Goal: Information Seeking & Learning: Learn about a topic

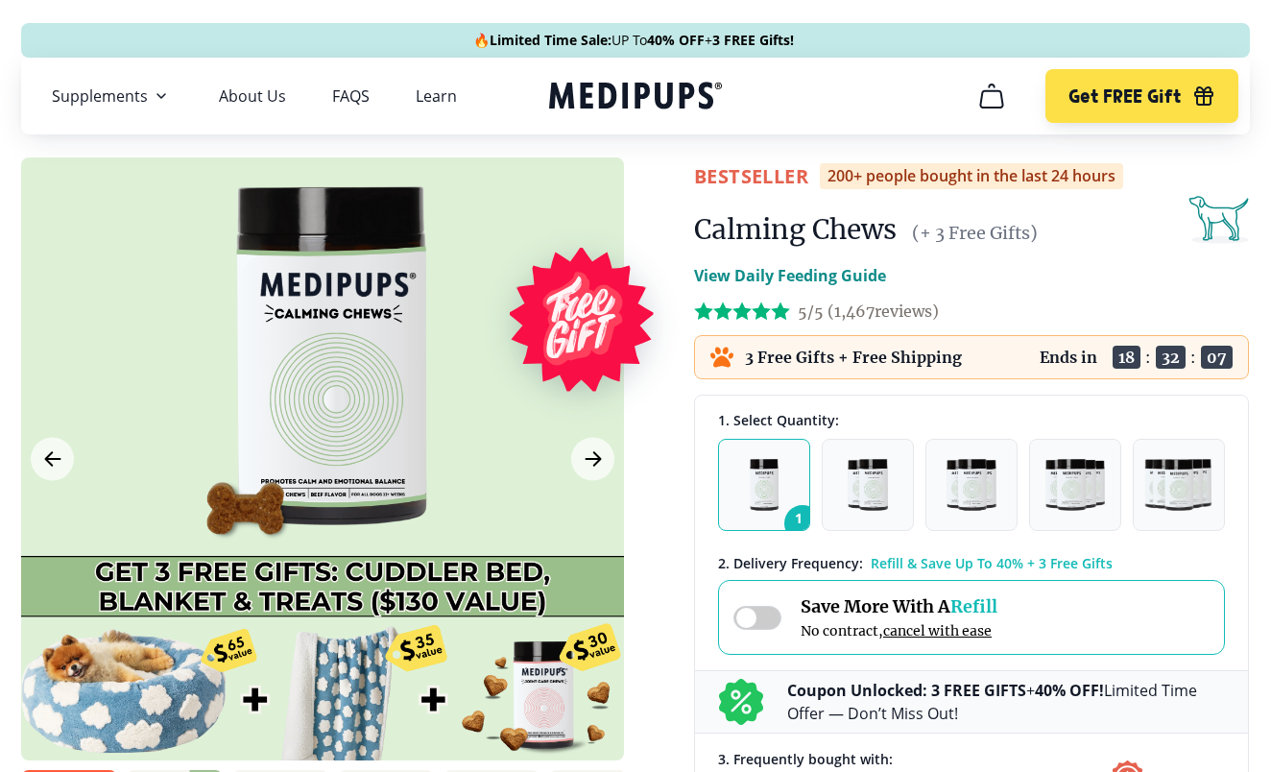
click at [602, 457] on icon "Next Image" at bounding box center [593, 459] width 23 height 24
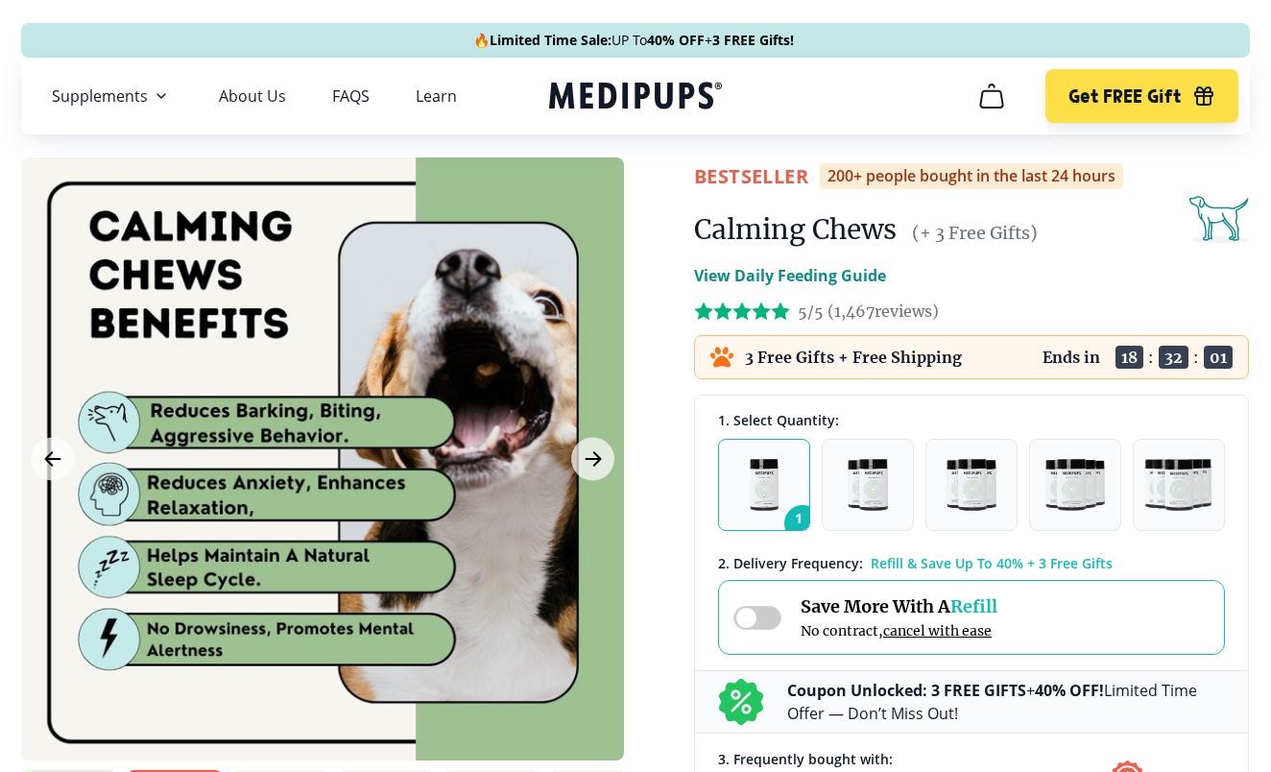
click at [602, 457] on icon "Next Image" at bounding box center [593, 459] width 23 height 24
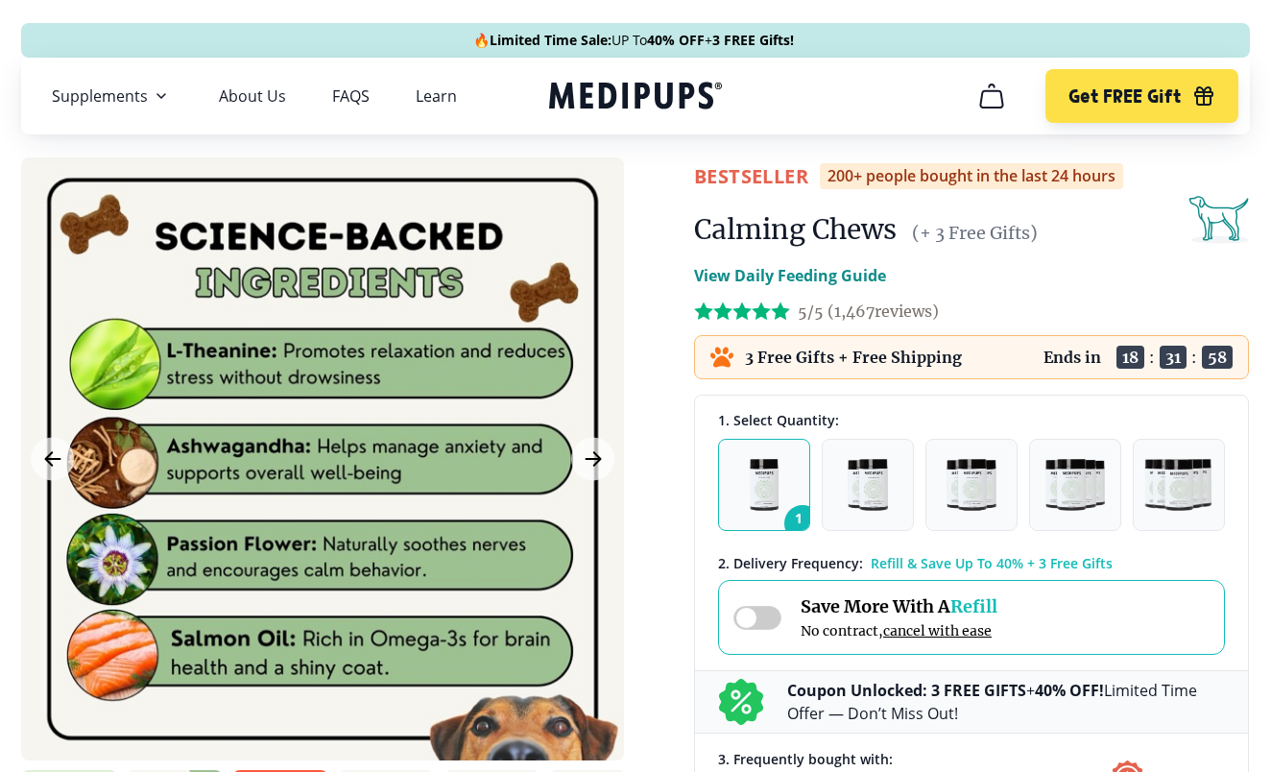
click at [602, 457] on icon "Next Image" at bounding box center [593, 459] width 23 height 24
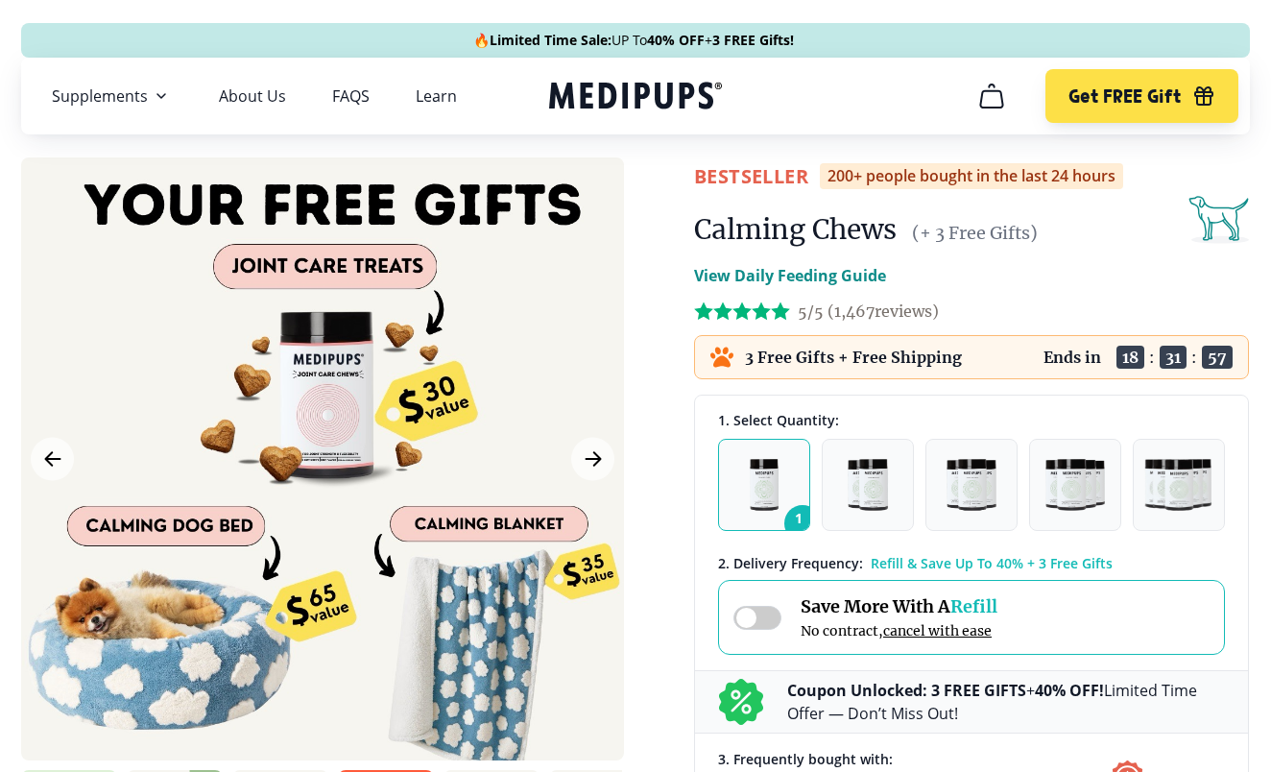
click at [602, 457] on icon "Next Image" at bounding box center [593, 459] width 23 height 24
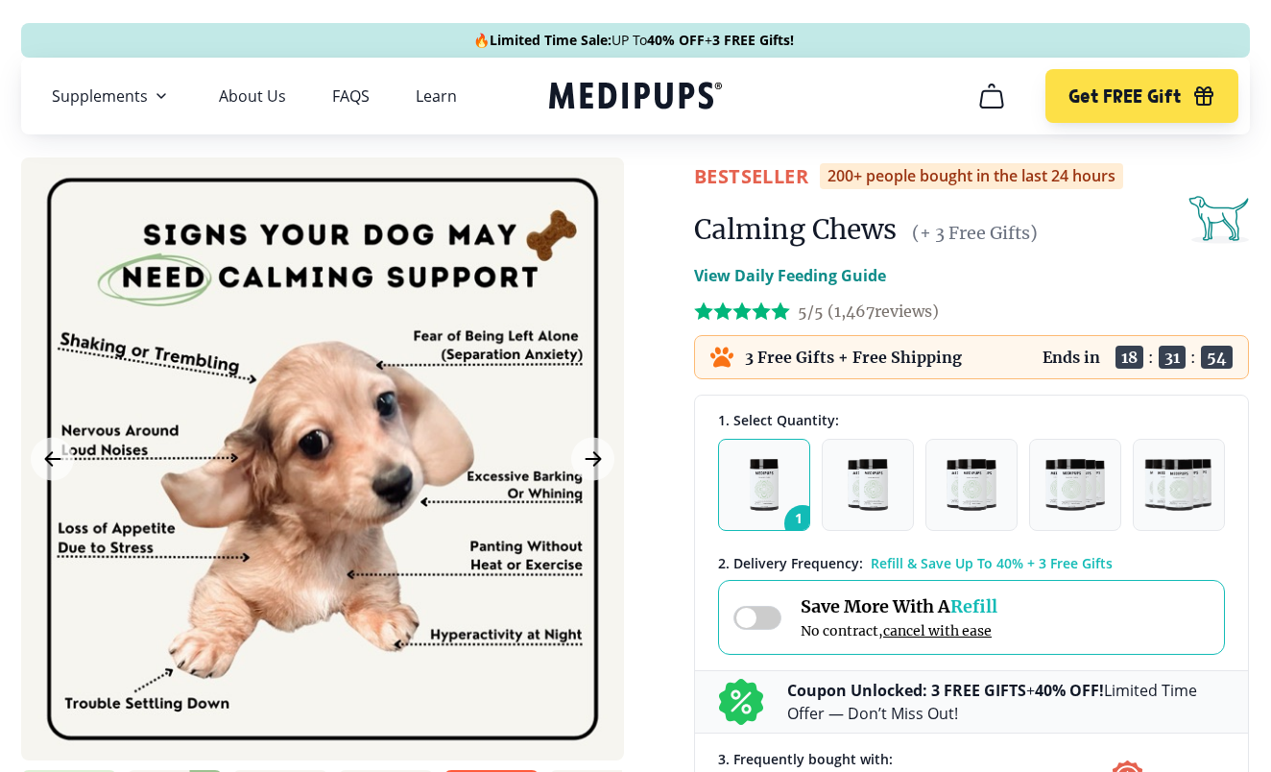
click at [602, 457] on icon "Next Image" at bounding box center [593, 459] width 23 height 24
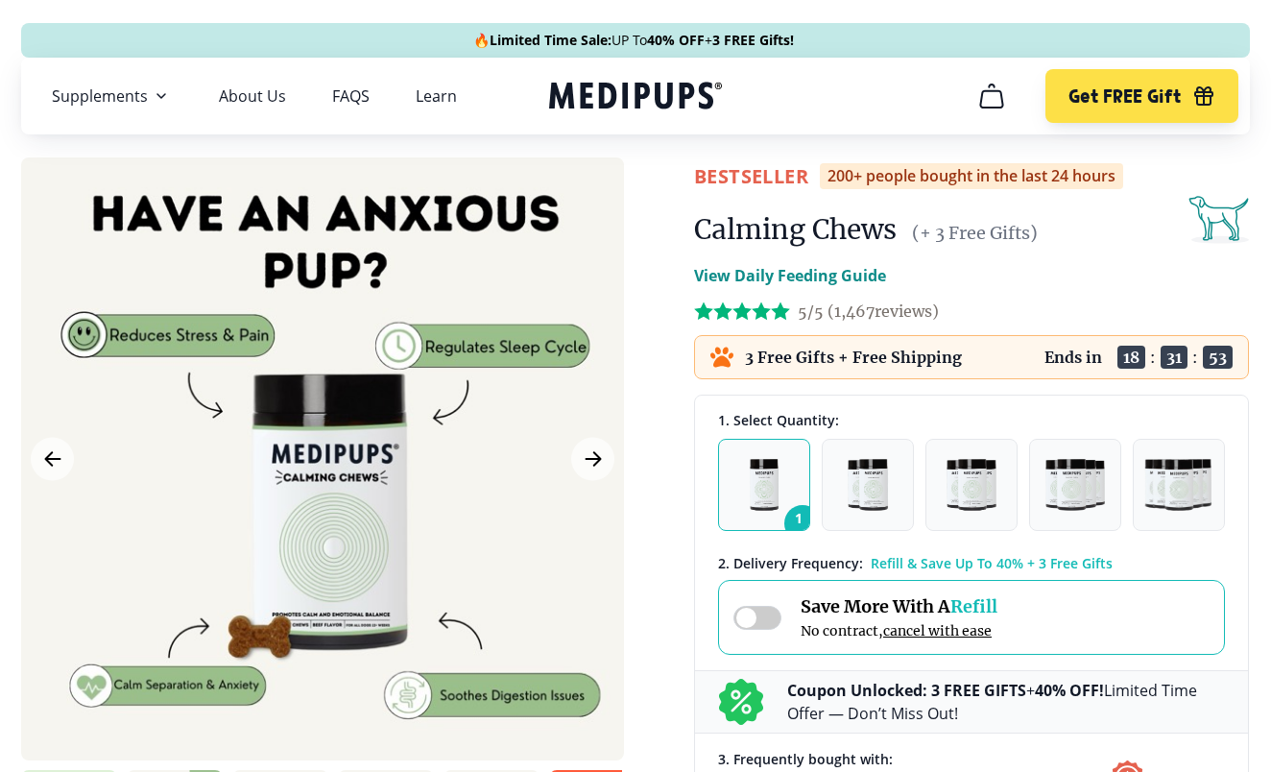
click at [602, 457] on icon "Next Image" at bounding box center [593, 459] width 23 height 24
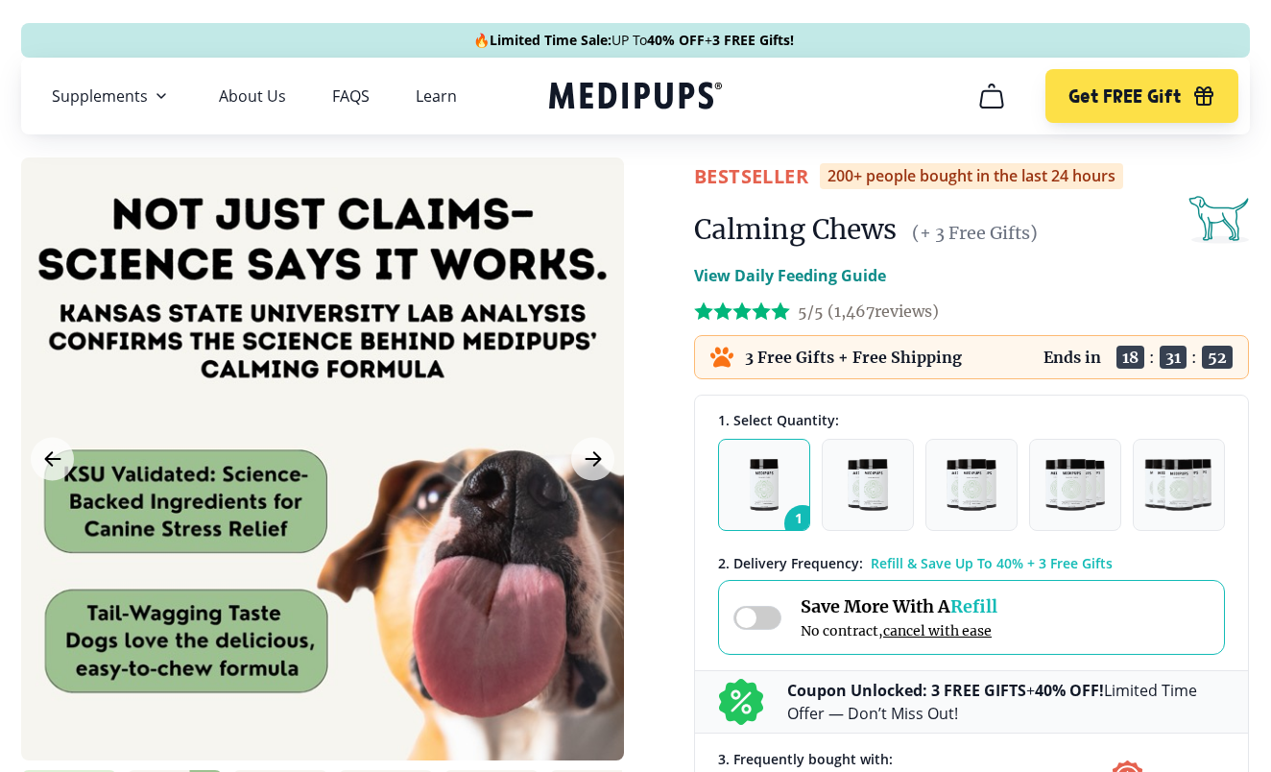
click at [602, 457] on icon "Next Image" at bounding box center [593, 459] width 23 height 24
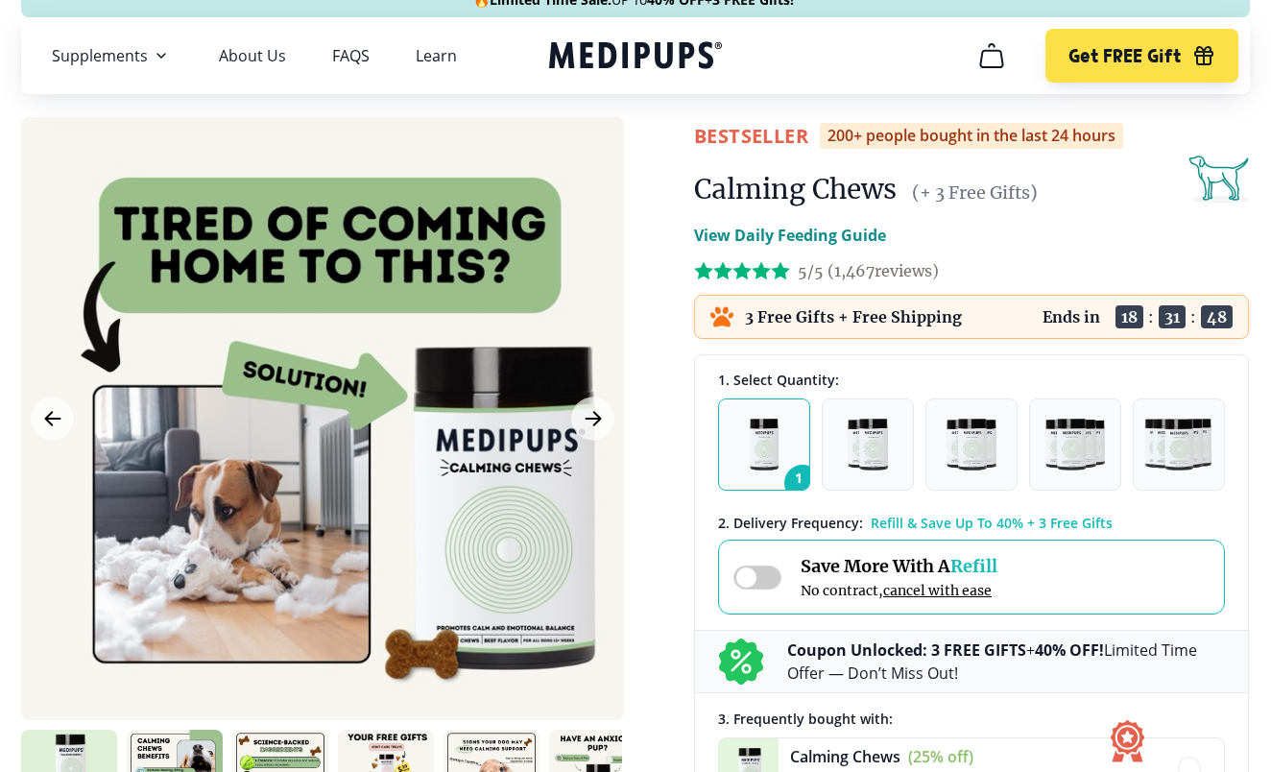
scroll to position [40, 0]
click at [812, 269] on span "5/5 ( 1,467 reviews)" at bounding box center [868, 270] width 141 height 19
click at [853, 276] on span "5/5 ( 1,467 reviews)" at bounding box center [868, 270] width 141 height 19
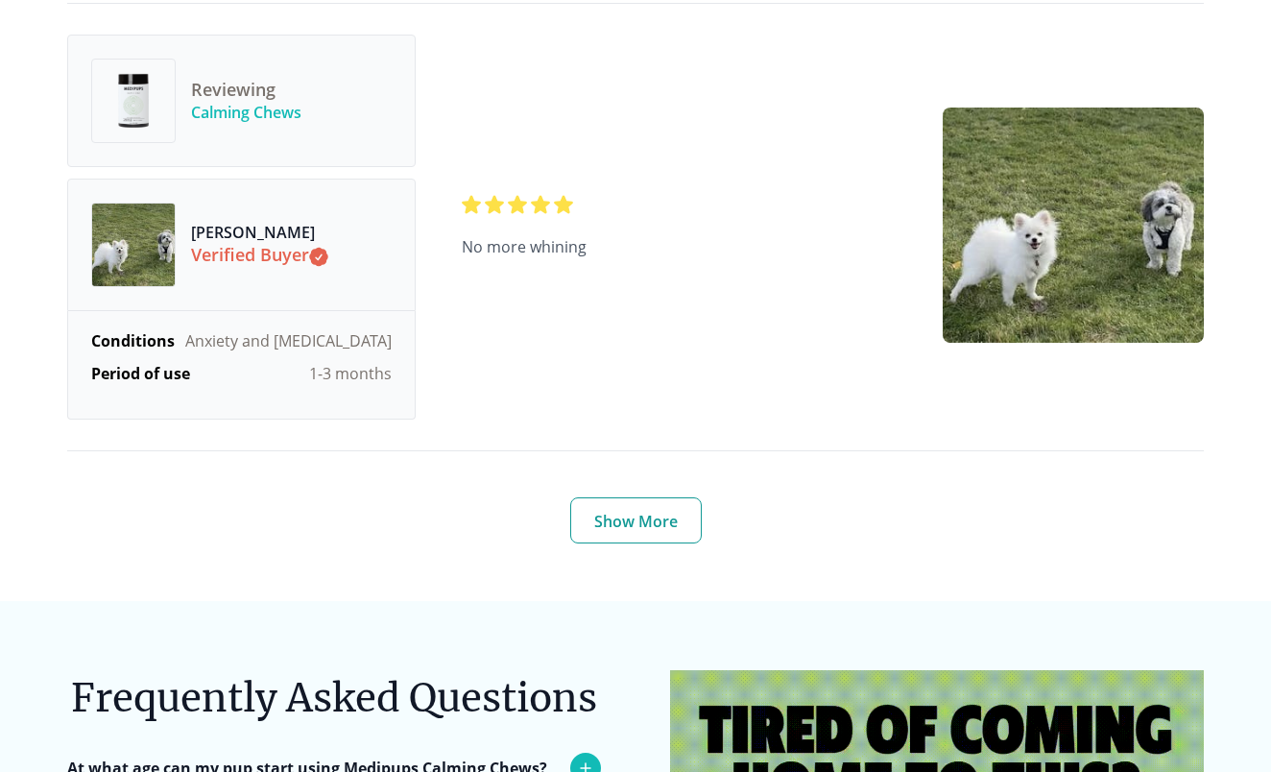
scroll to position [7005, 0]
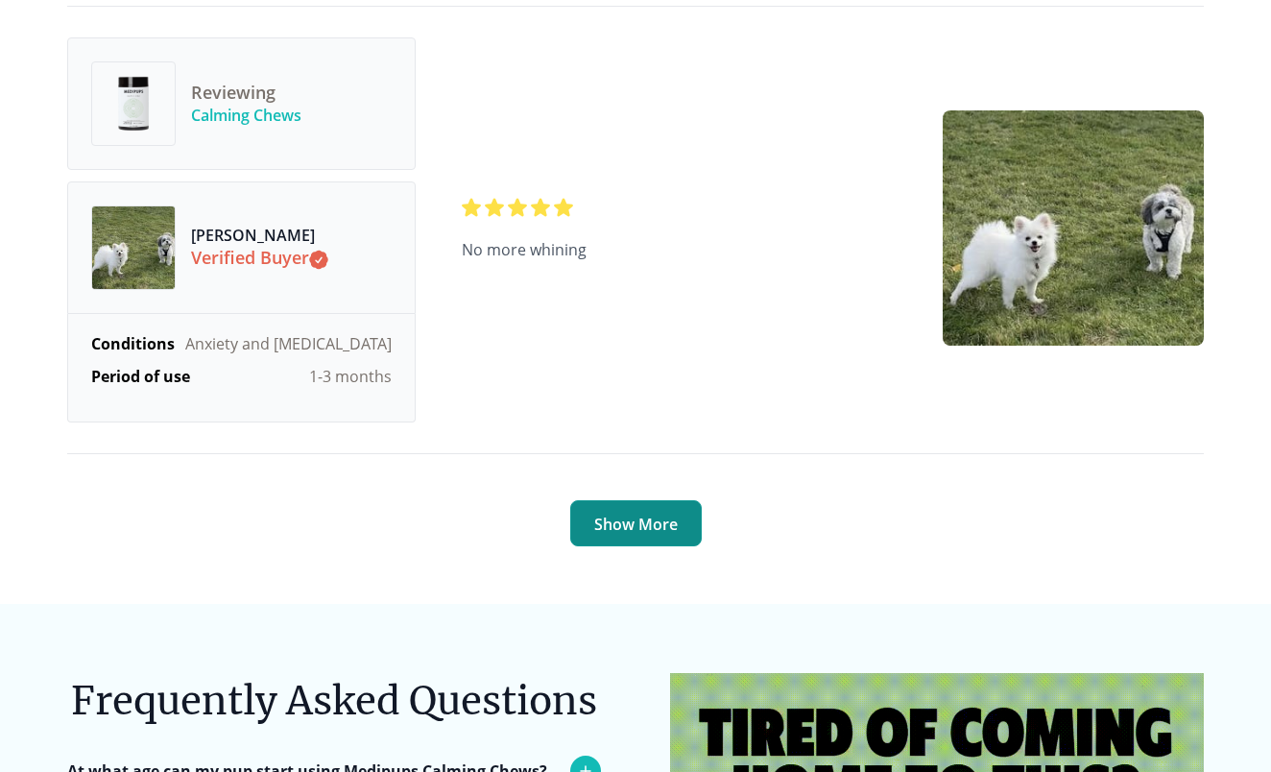
click at [639, 500] on button "Show More" at bounding box center [636, 523] width 132 height 46
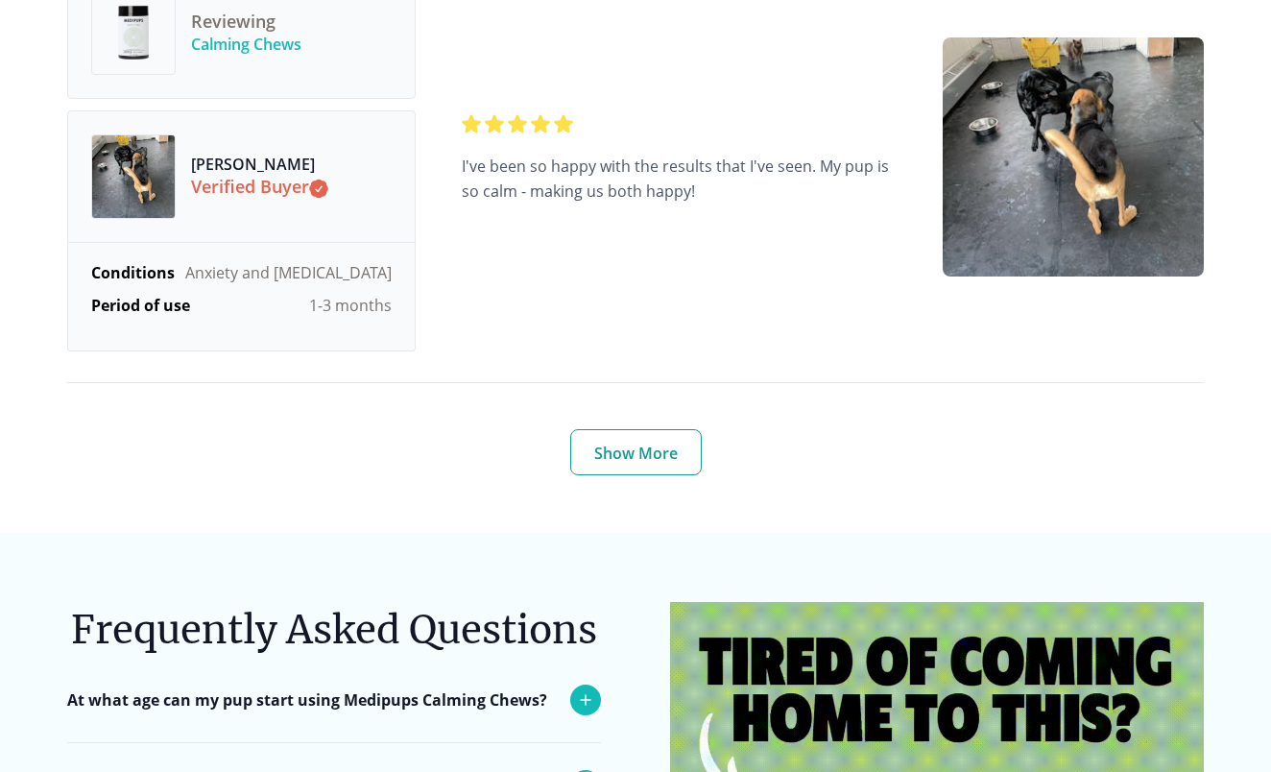
scroll to position [9784, 0]
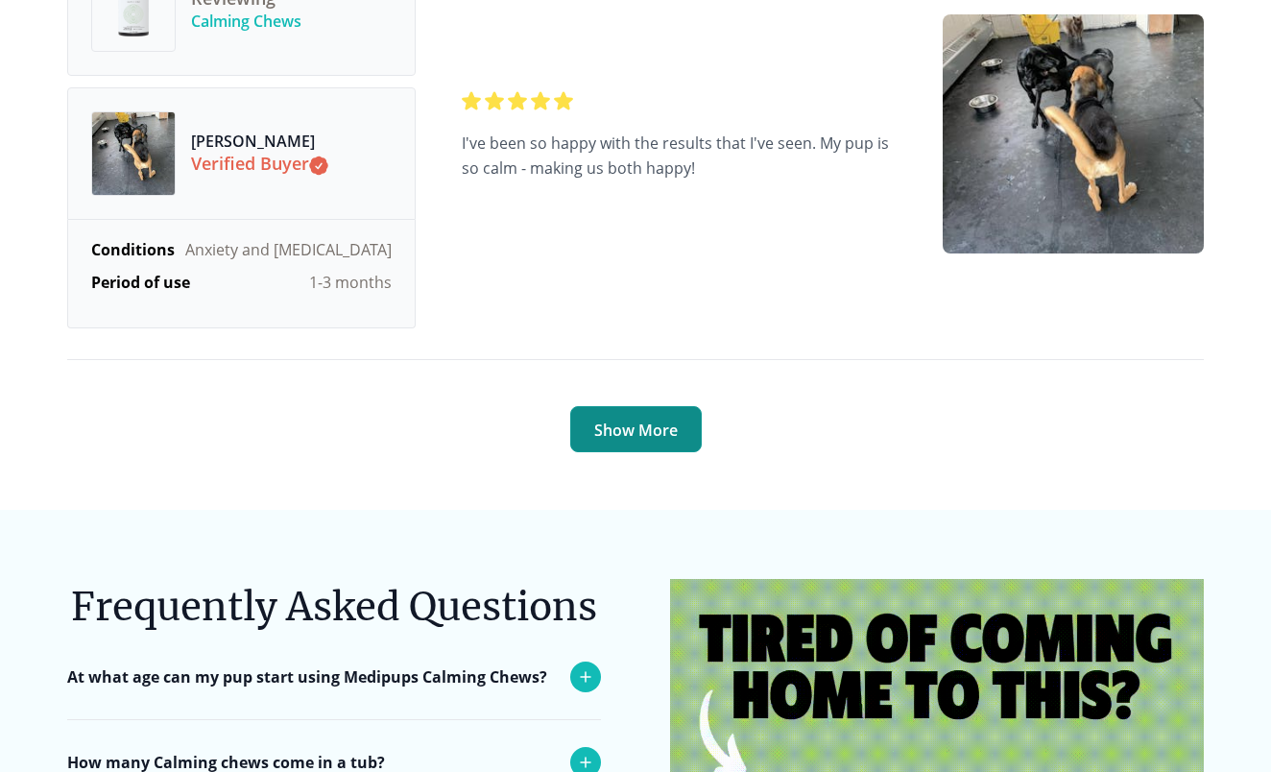
click at [655, 406] on button "Show More" at bounding box center [636, 429] width 132 height 46
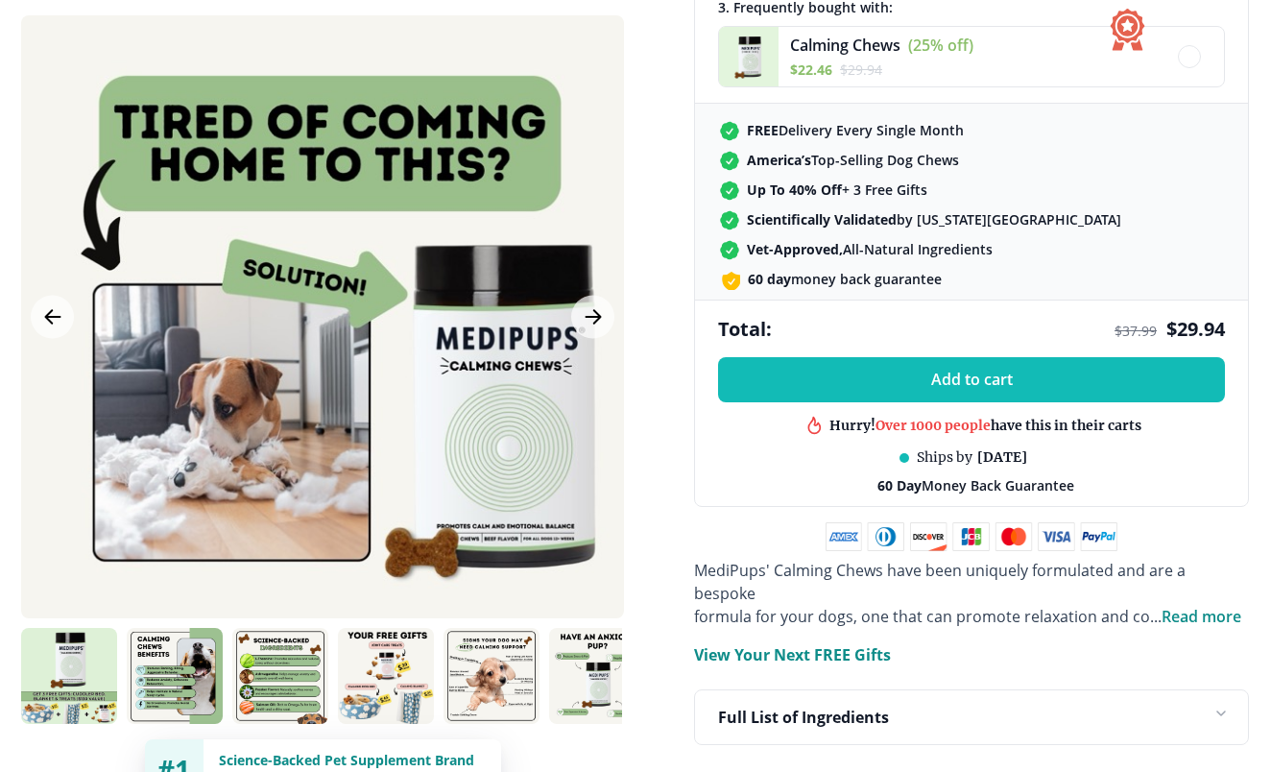
scroll to position [763, 0]
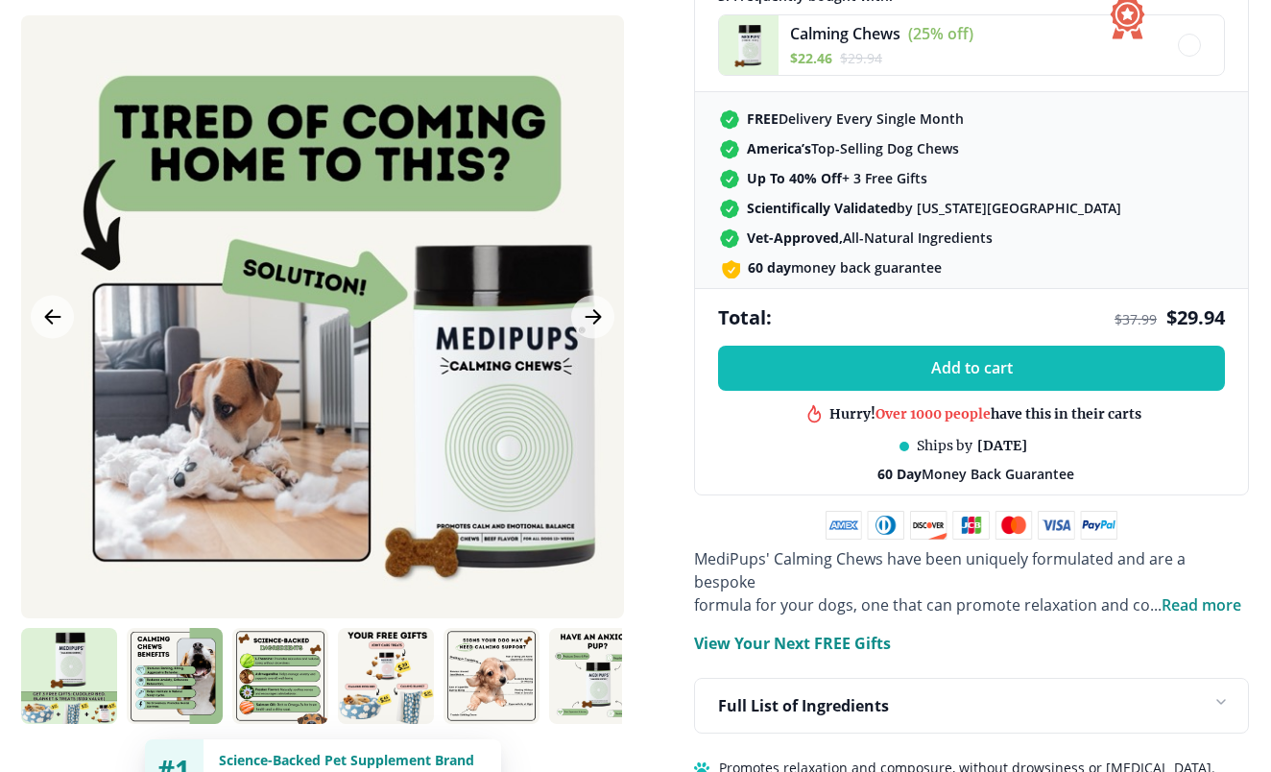
click at [288, 664] on img at bounding box center [280, 676] width 96 height 96
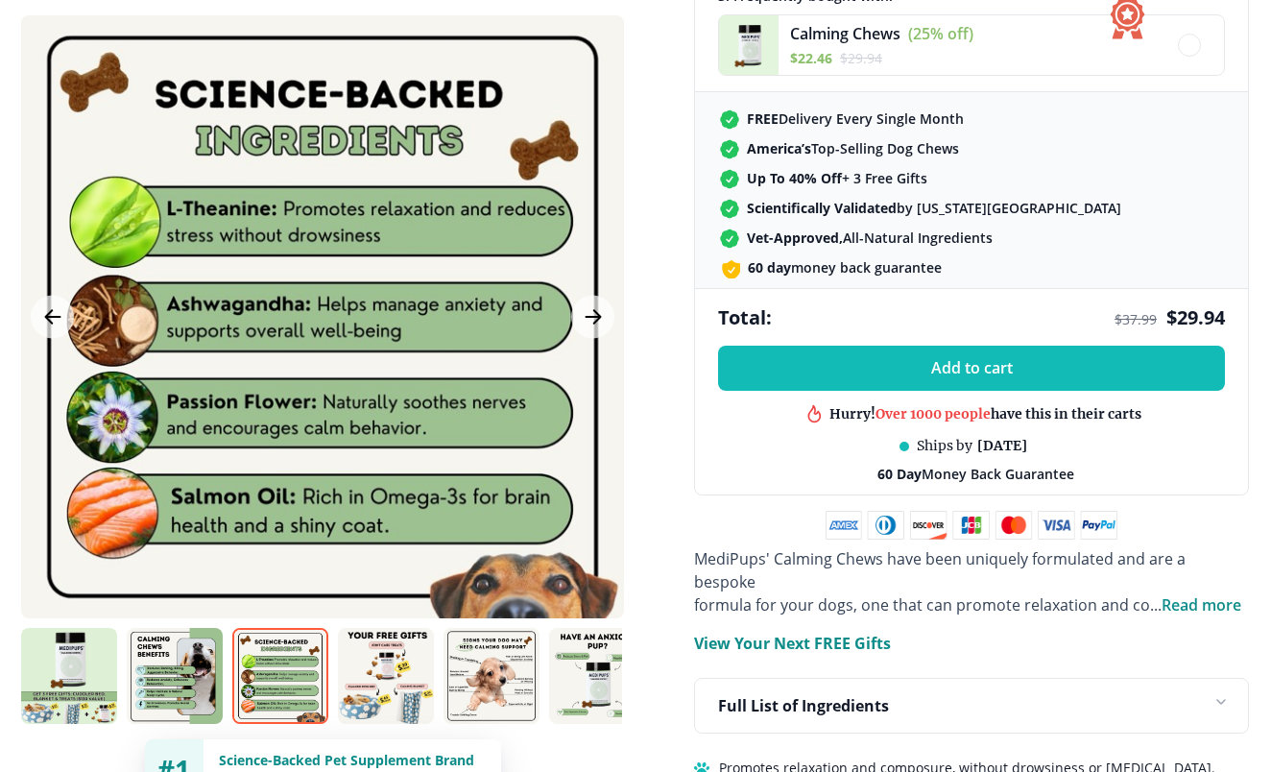
click at [205, 650] on img at bounding box center [175, 676] width 96 height 96
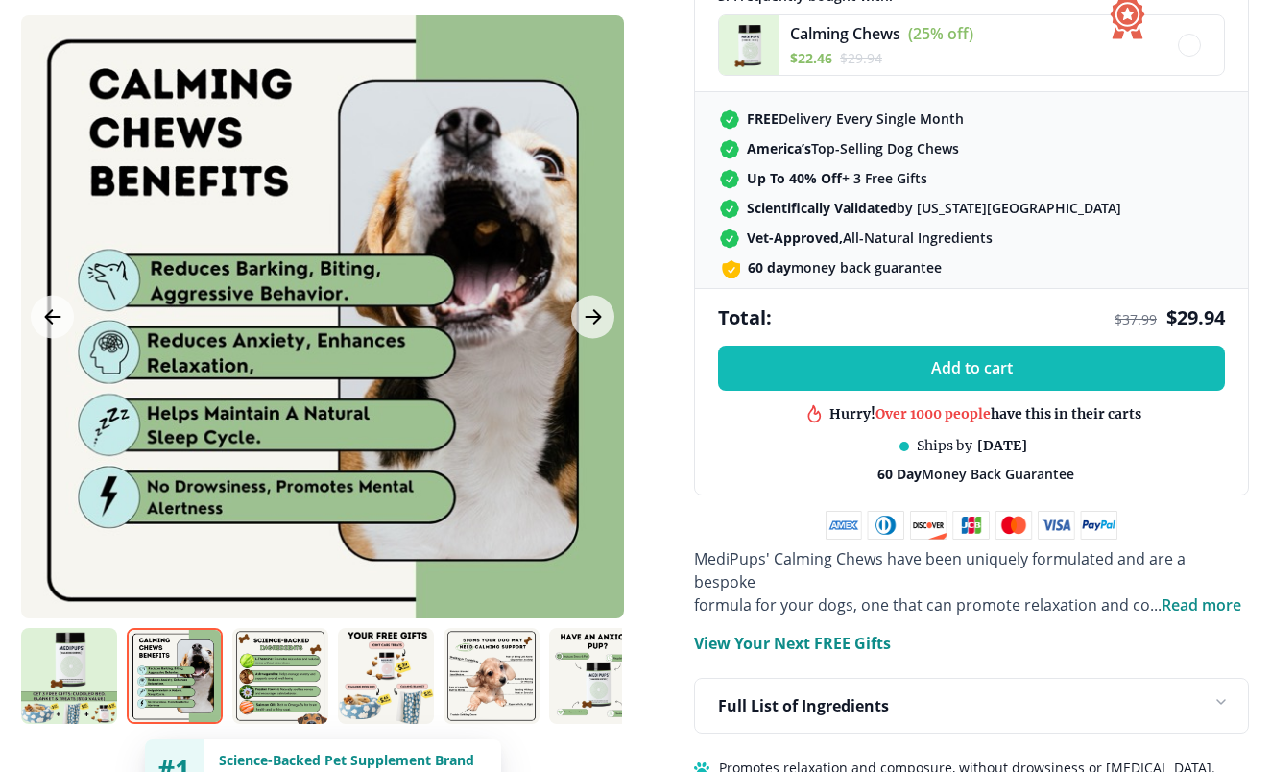
click at [477, 686] on img at bounding box center [492, 676] width 96 height 96
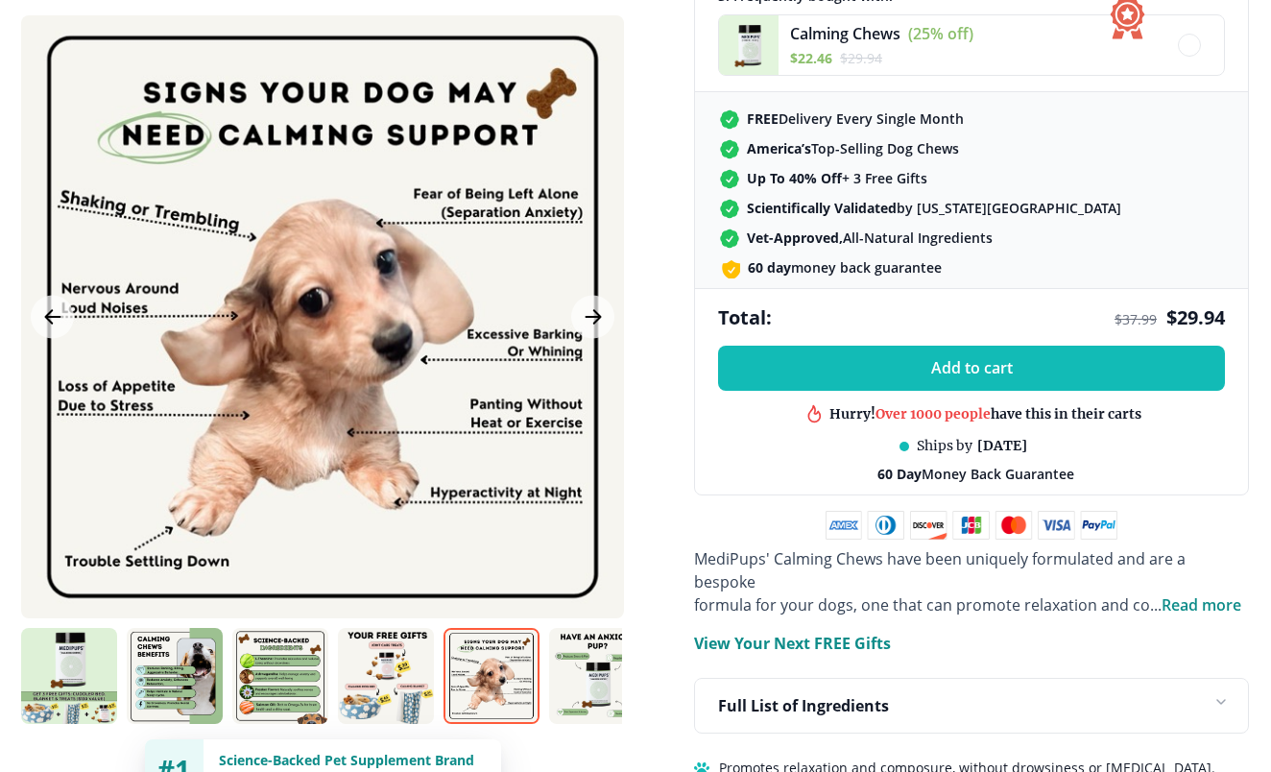
click at [576, 687] on img at bounding box center [597, 676] width 96 height 96
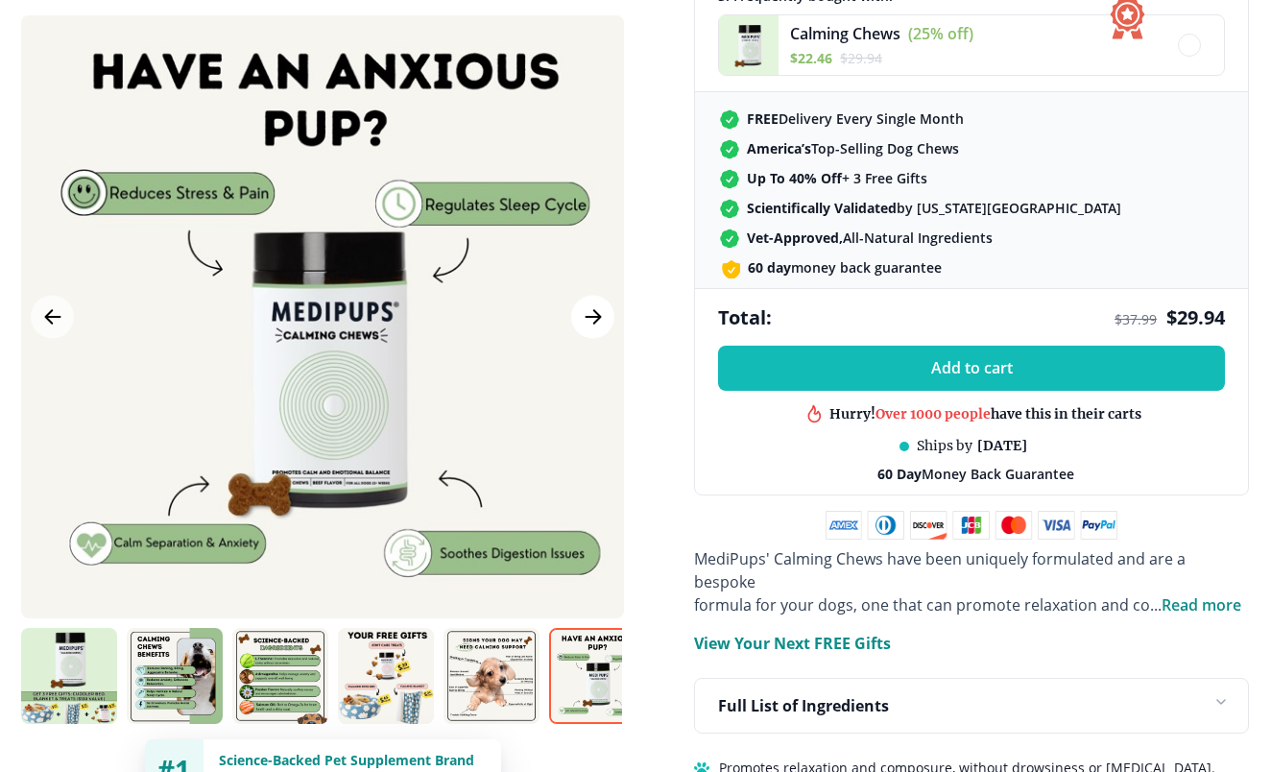
click at [583, 312] on icon "Next Image" at bounding box center [593, 317] width 23 height 24
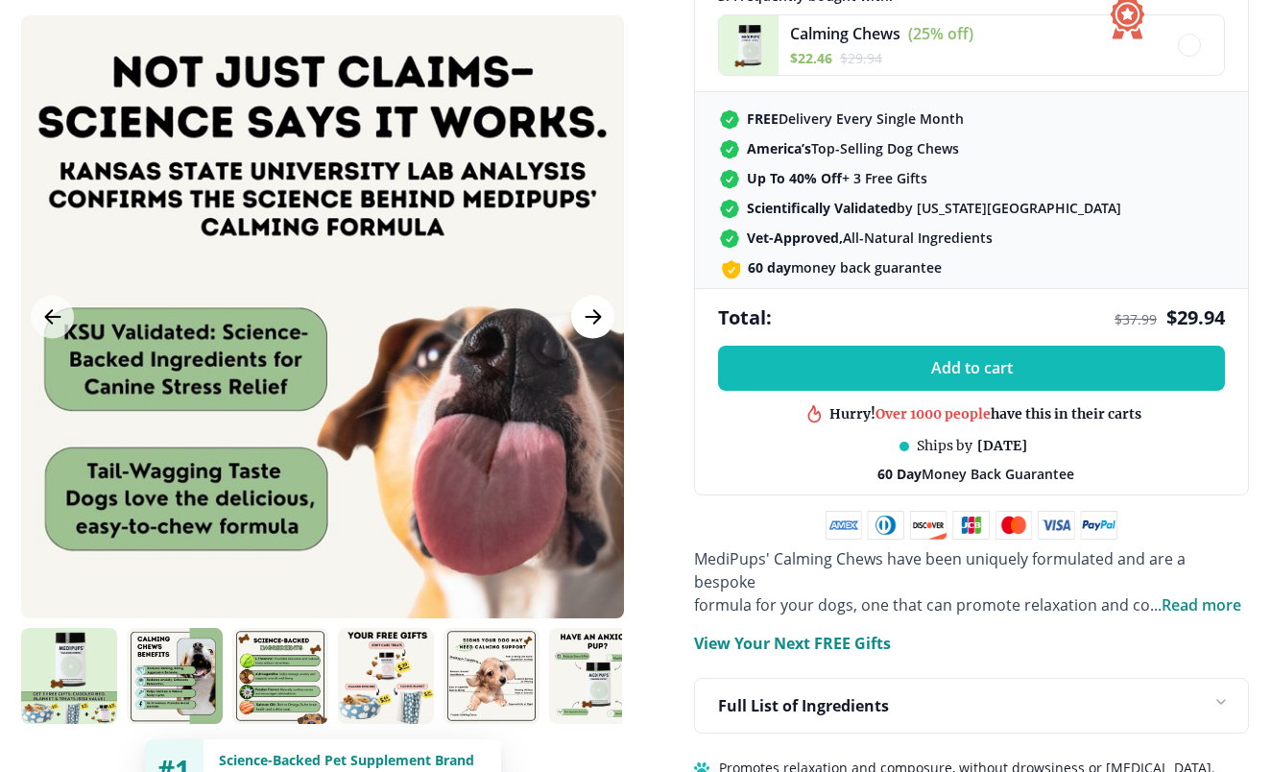
click at [583, 312] on icon "Next Image" at bounding box center [593, 317] width 23 height 24
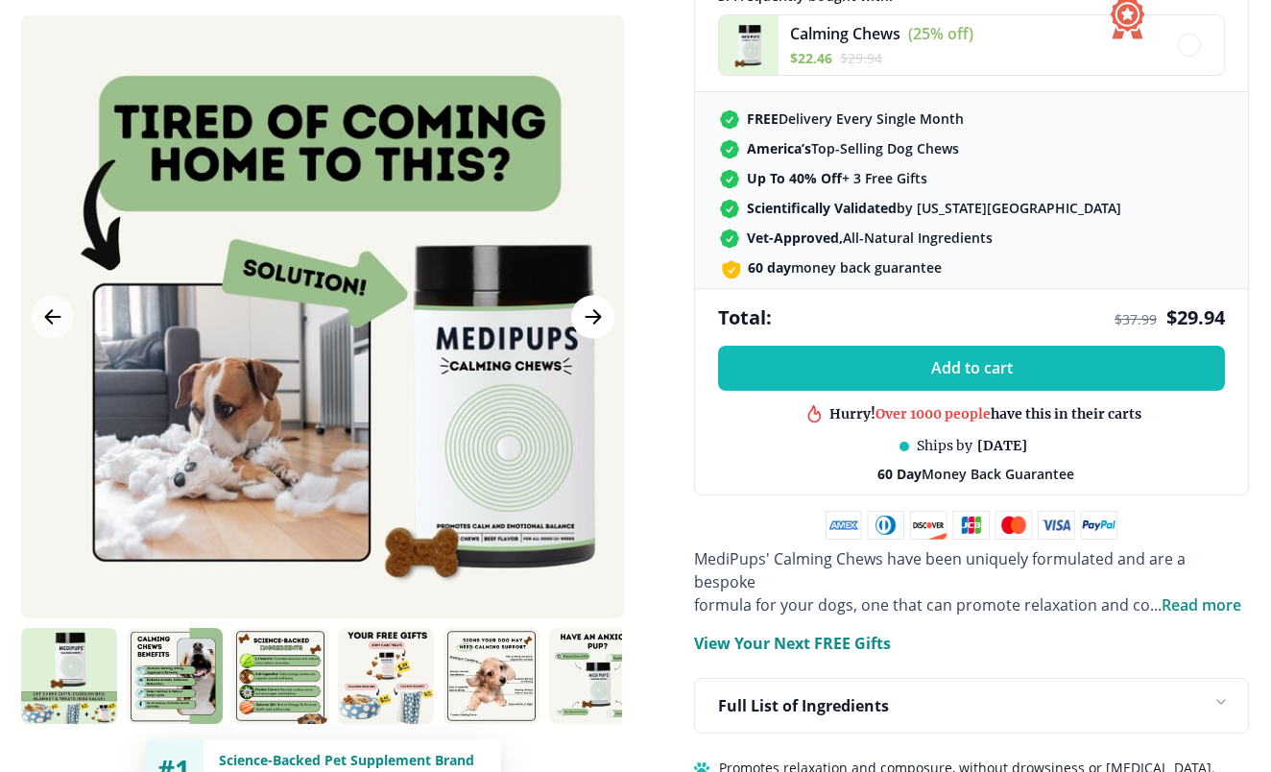
click at [583, 312] on icon "Next Image" at bounding box center [593, 317] width 23 height 24
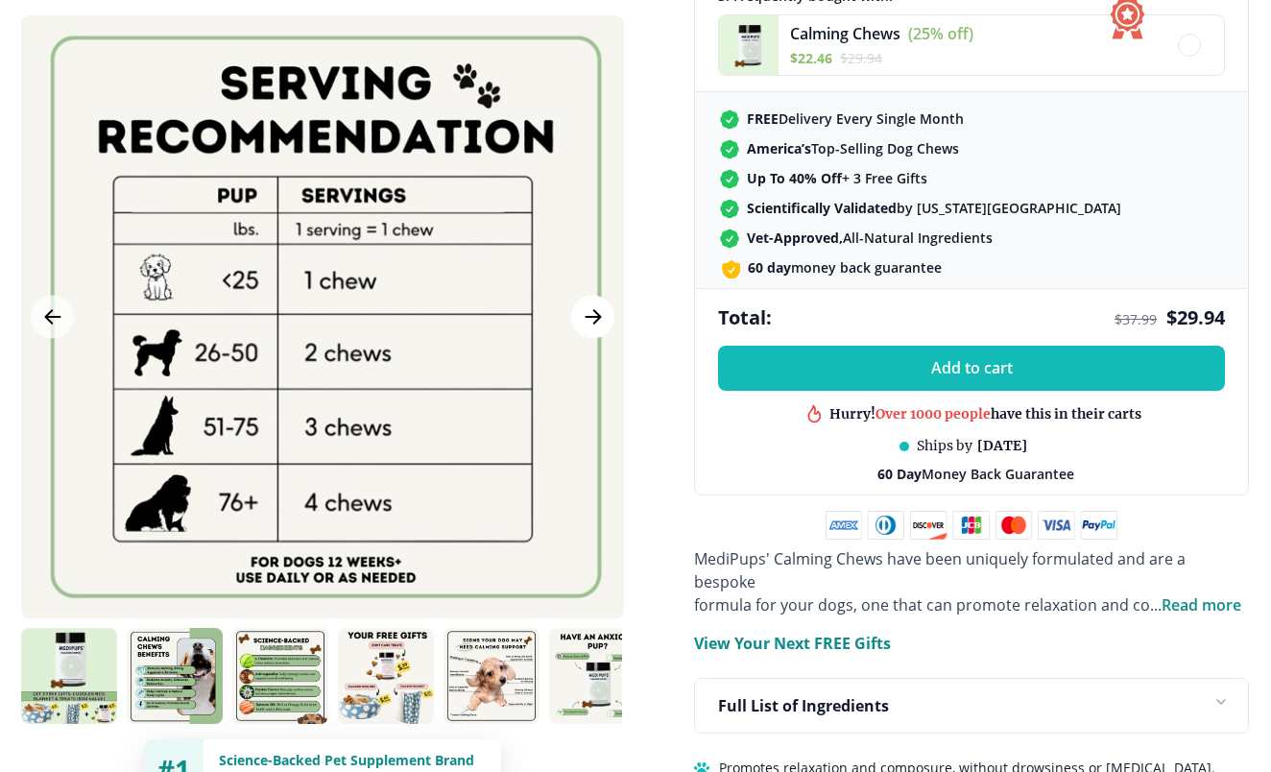
click at [583, 312] on icon "Next Image" at bounding box center [593, 317] width 23 height 24
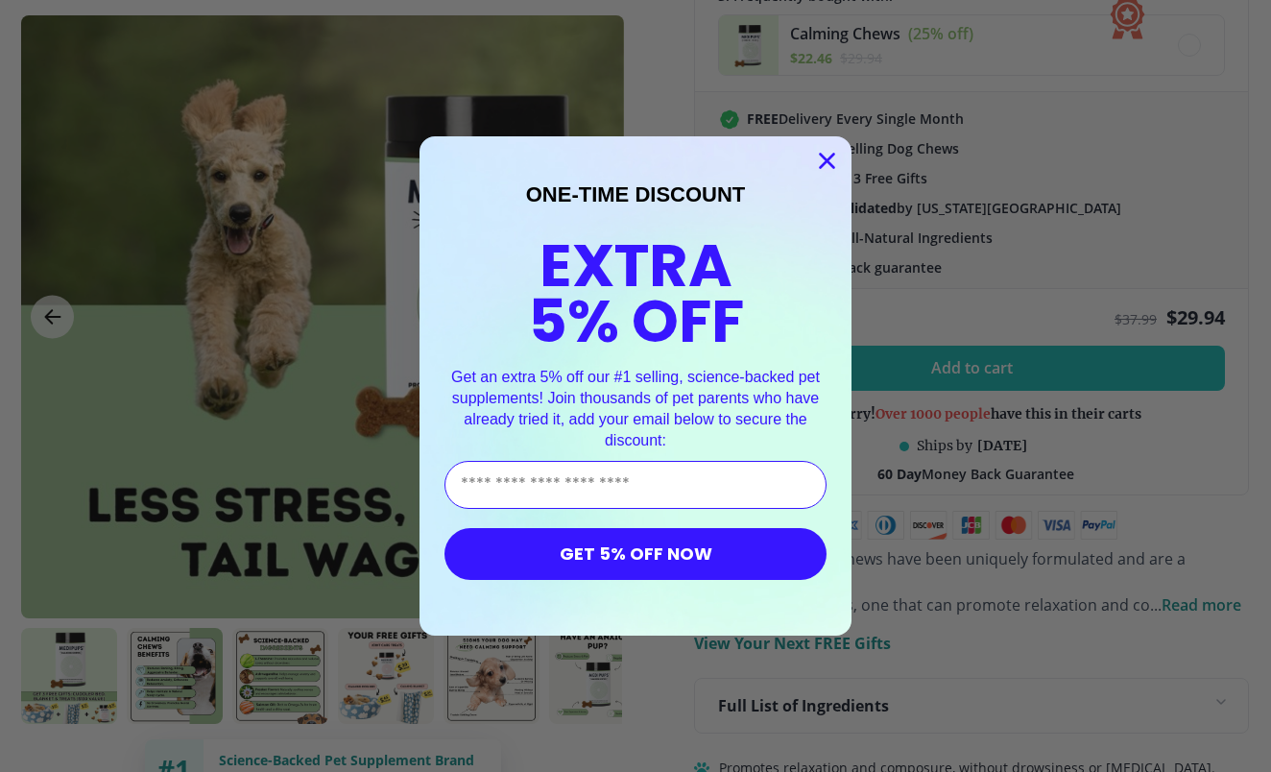
click at [60, 318] on div "Close dialog ONE-TIME DISCOUNT EXTRA 5% OFF Get an extra 5% off our #1 selling,…" at bounding box center [635, 386] width 1271 height 772
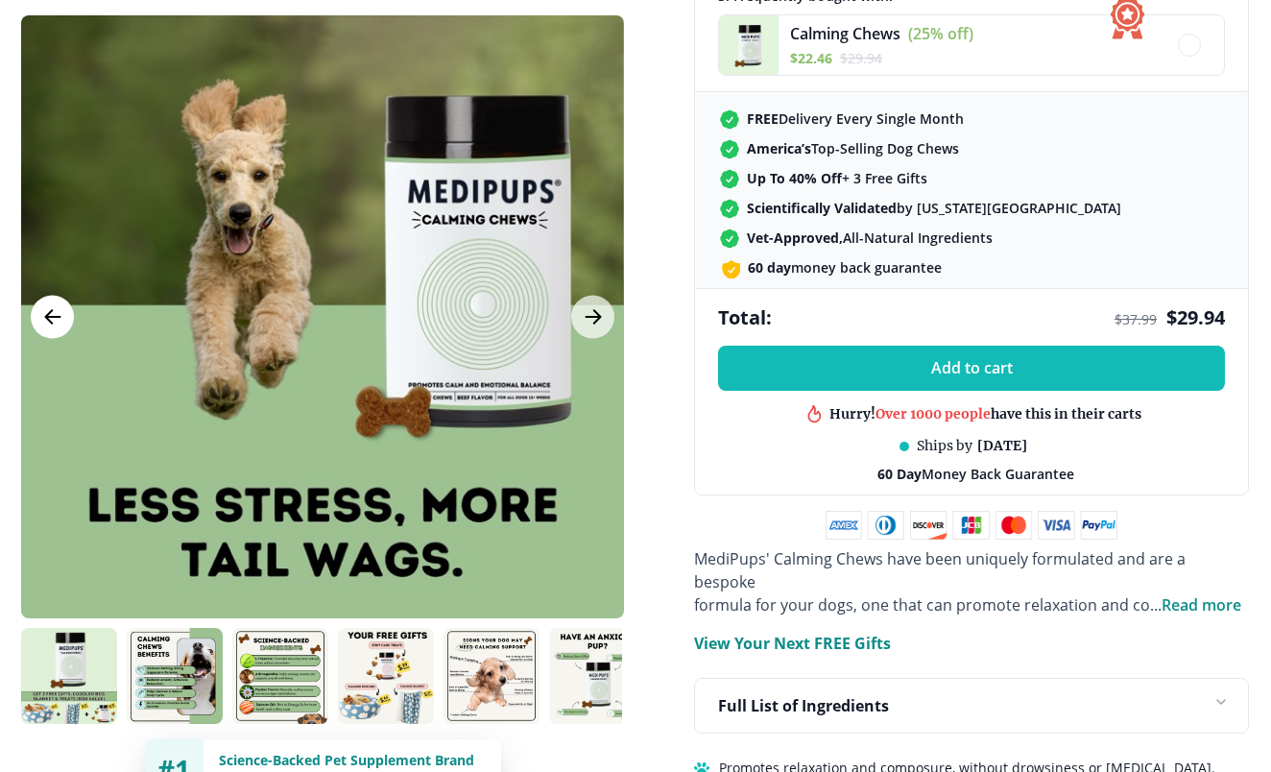
click at [49, 318] on icon "Previous Image" at bounding box center [52, 316] width 14 height 13
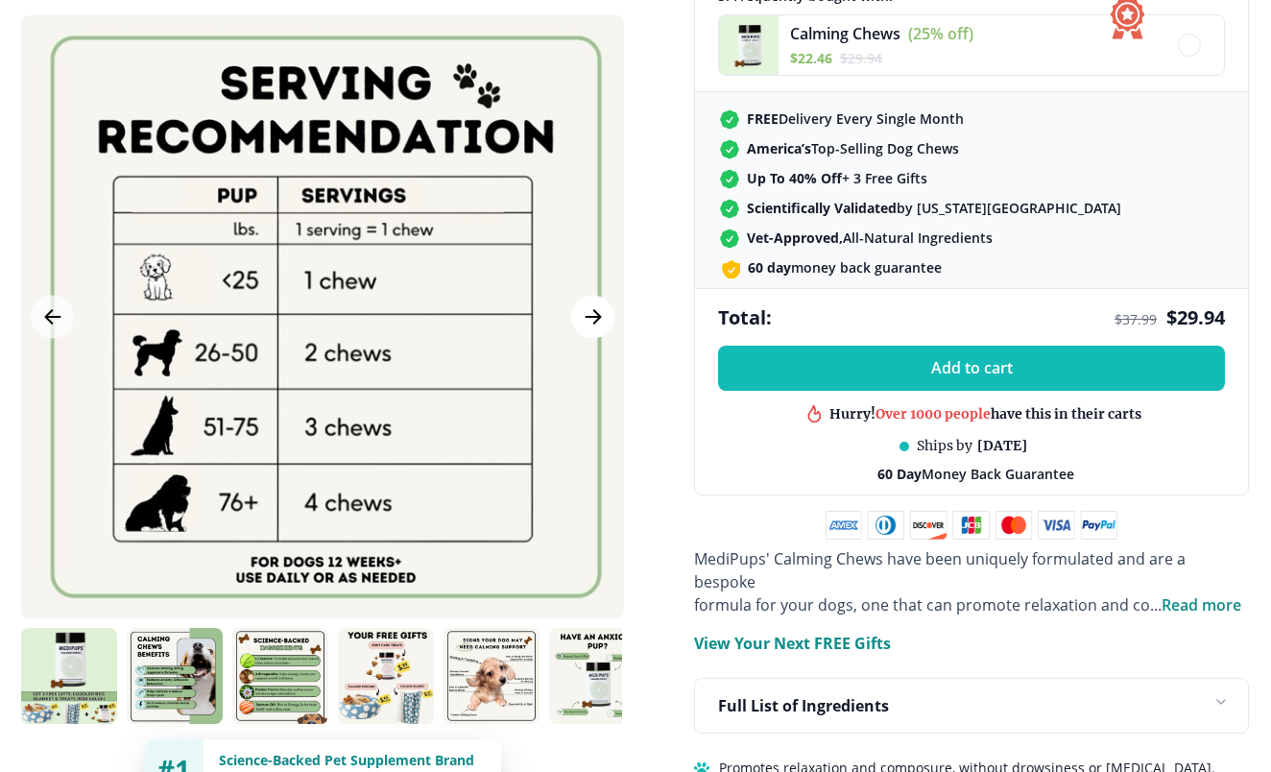
click at [596, 318] on icon "Next Image" at bounding box center [593, 316] width 14 height 13
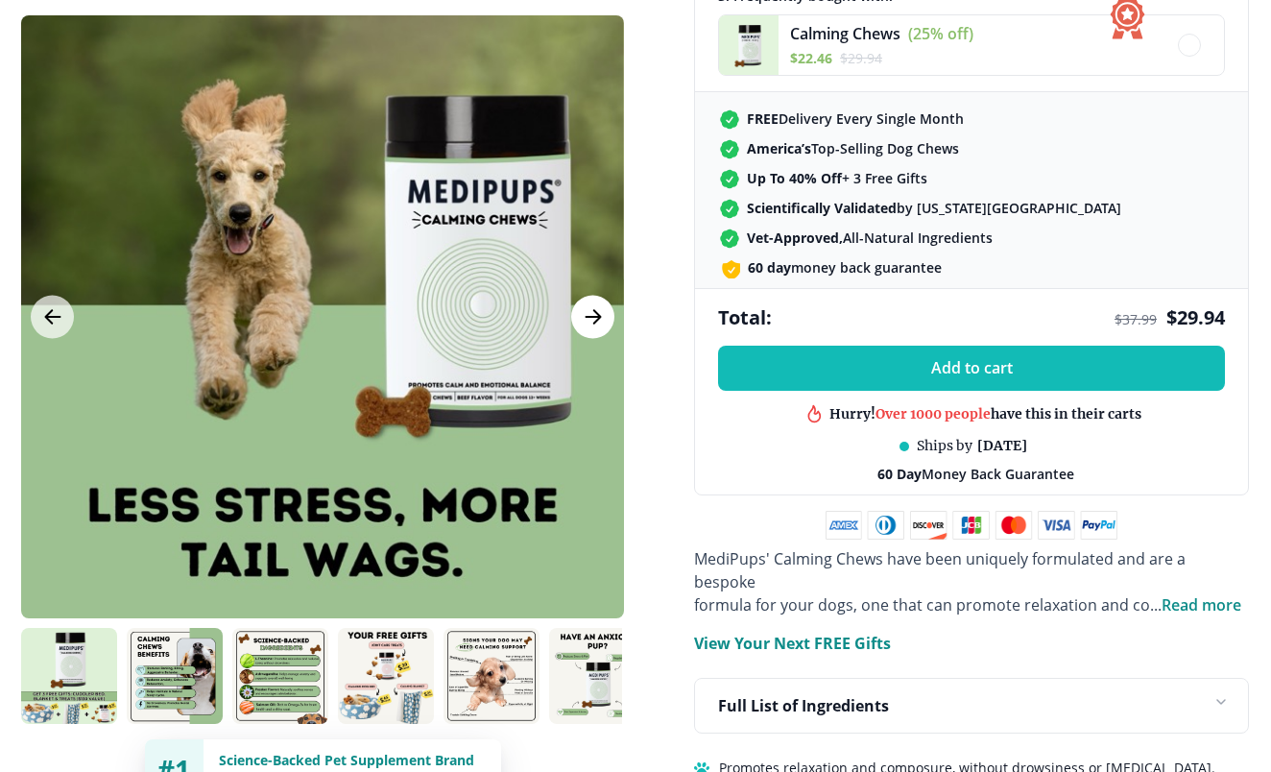
click at [596, 318] on icon "Next Image" at bounding box center [593, 316] width 14 height 13
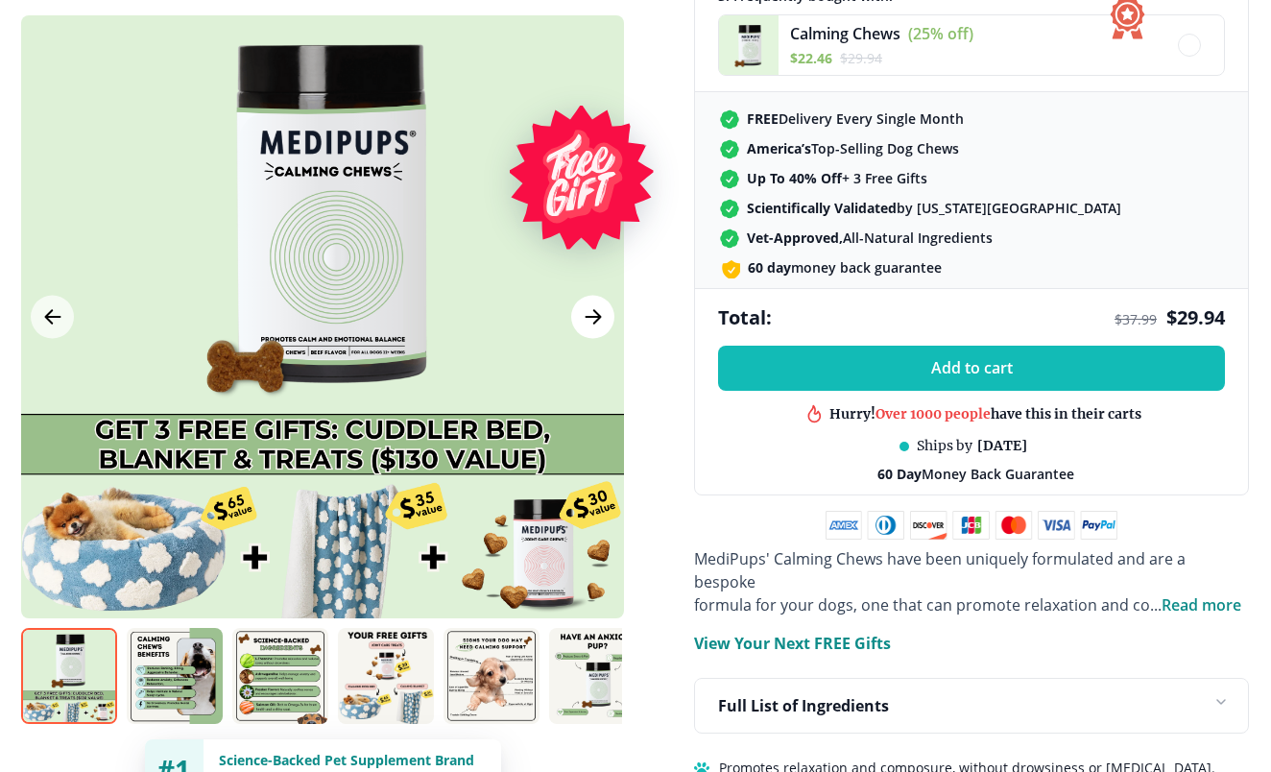
click at [596, 318] on icon "Next Image" at bounding box center [593, 316] width 14 height 13
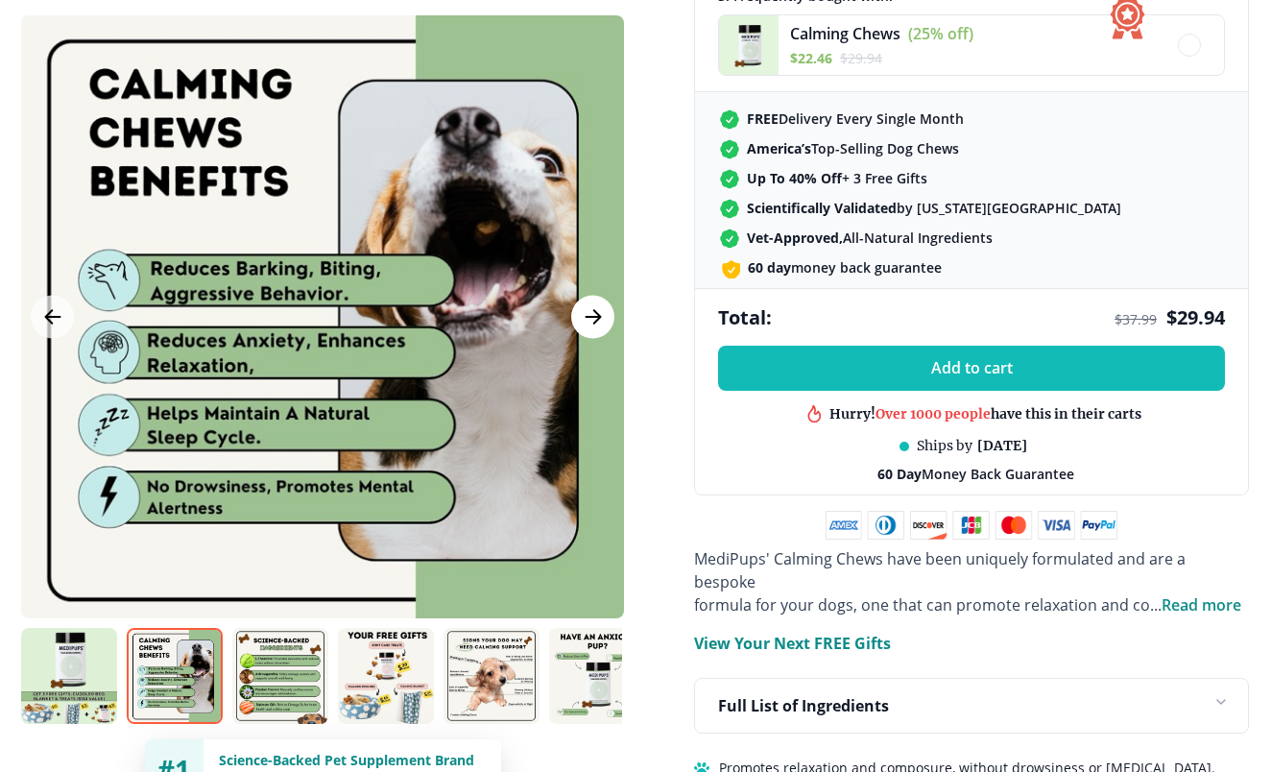
click at [596, 318] on icon "Next Image" at bounding box center [593, 316] width 14 height 13
